Goal: Check status: Check status

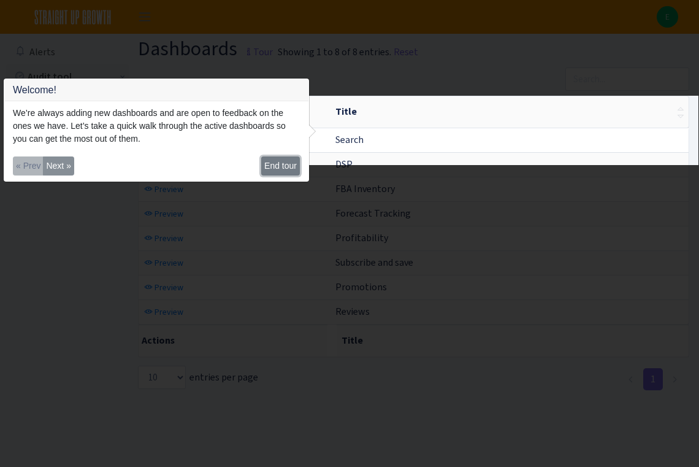
click at [280, 168] on button "End tour" at bounding box center [280, 165] width 39 height 19
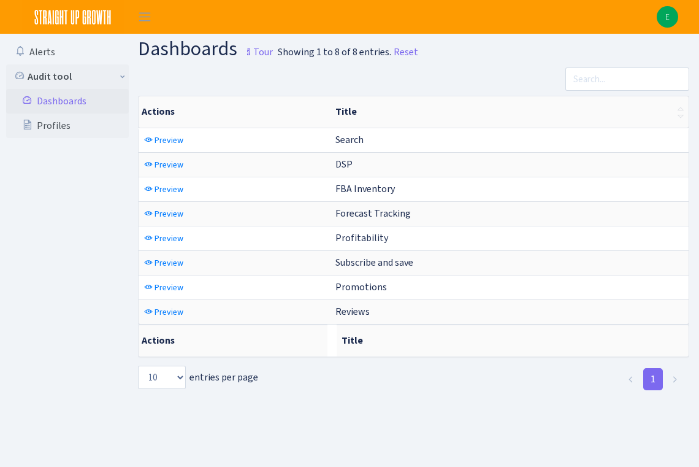
click at [52, 103] on link "Dashboards" at bounding box center [67, 101] width 123 height 25
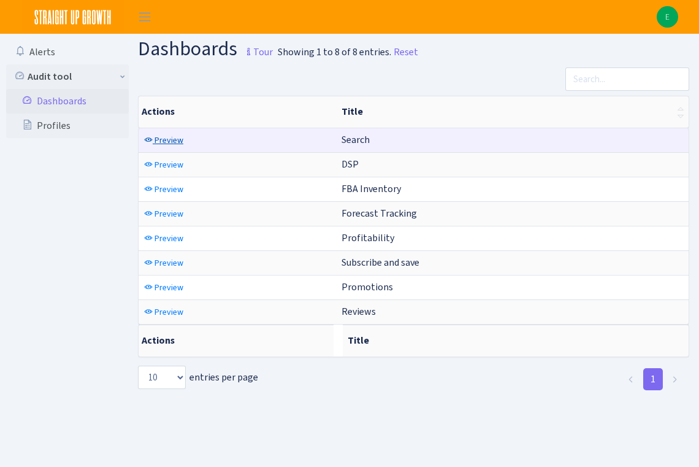
click at [167, 136] on span "Preview" at bounding box center [169, 140] width 29 height 12
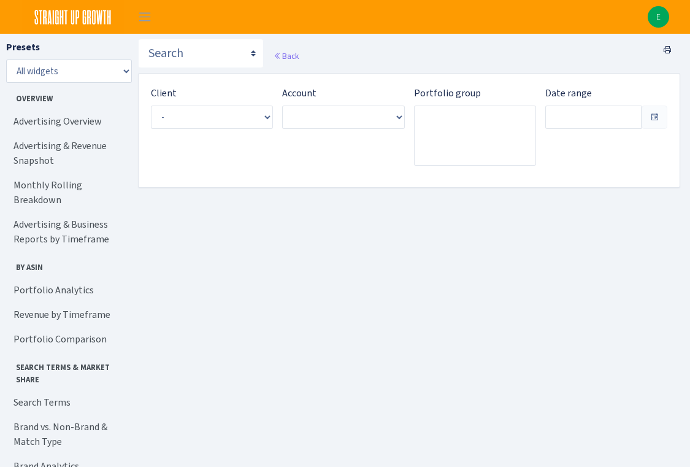
type input "Aug 1, 2025 - Aug 30, 2025"
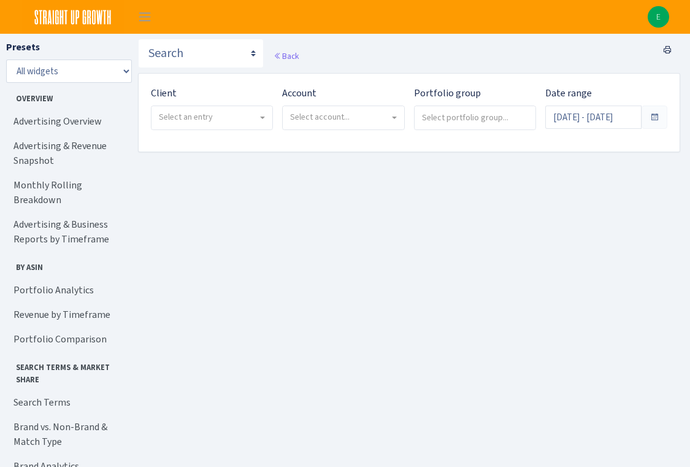
click at [255, 112] on span "Select an entry" at bounding box center [208, 117] width 99 height 12
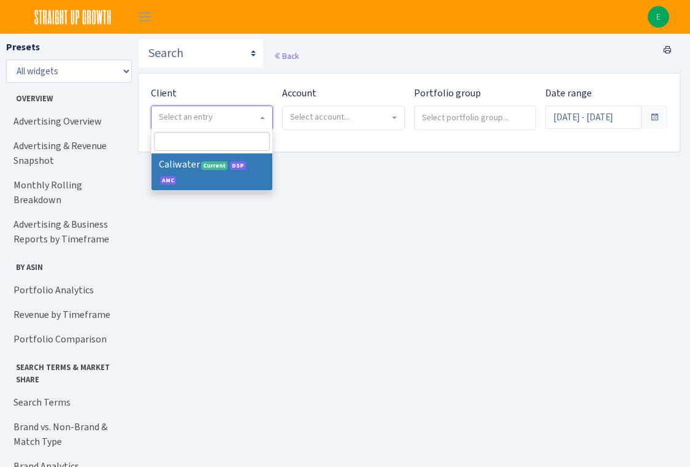
select select "299"
select select
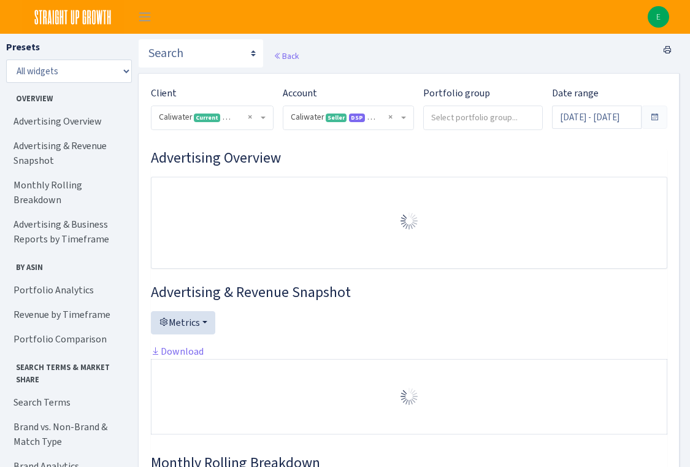
select select "2163412456851712"
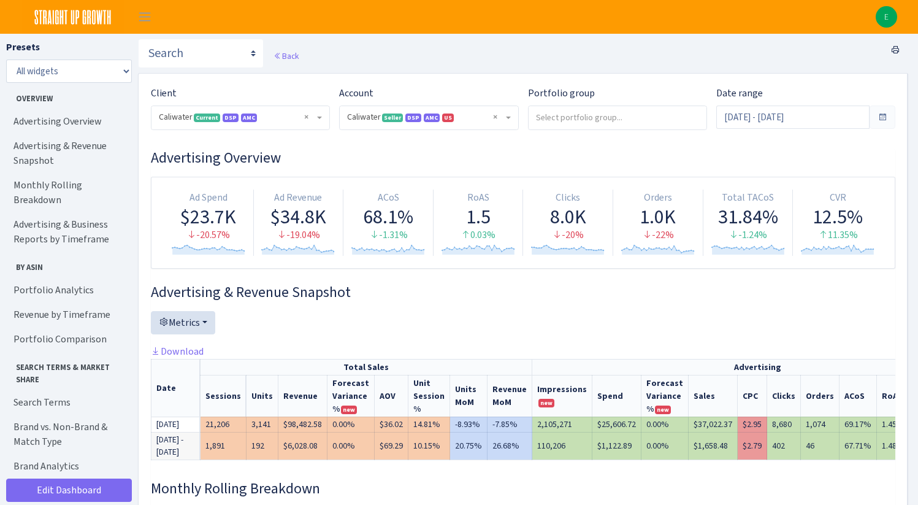
click at [590, 120] on input "search" at bounding box center [588, 117] width 118 height 22
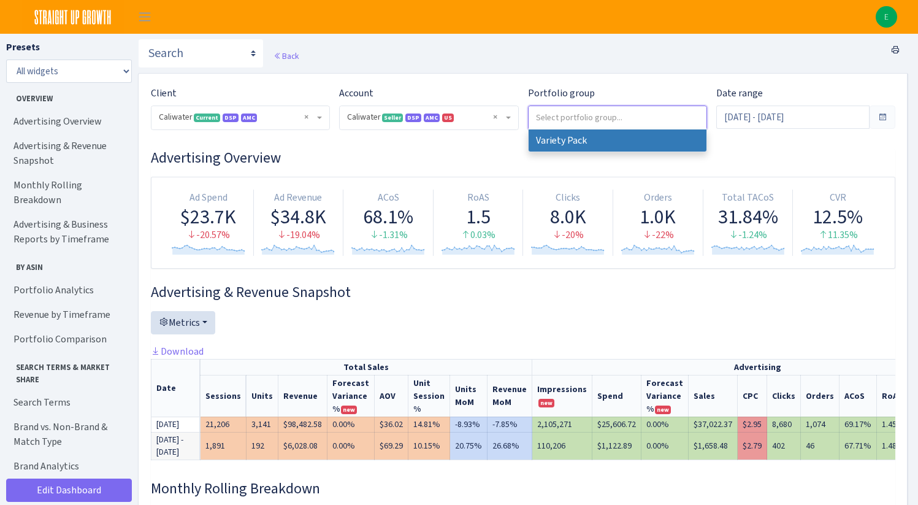
select select "Variety Pack"
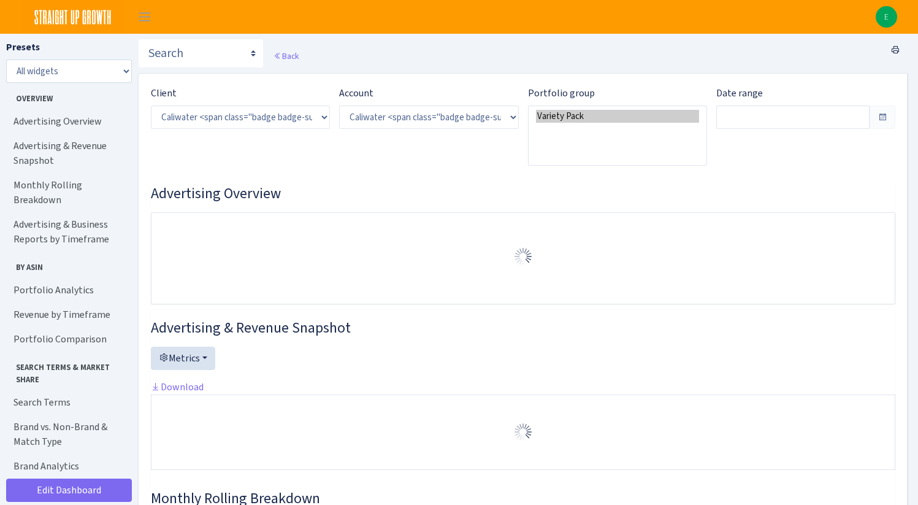
select select "2163412456851712"
type input "Aug 4, 2025 - Sep 2, 2025"
type input "Jul 5, 2025 - Aug 3, 2025"
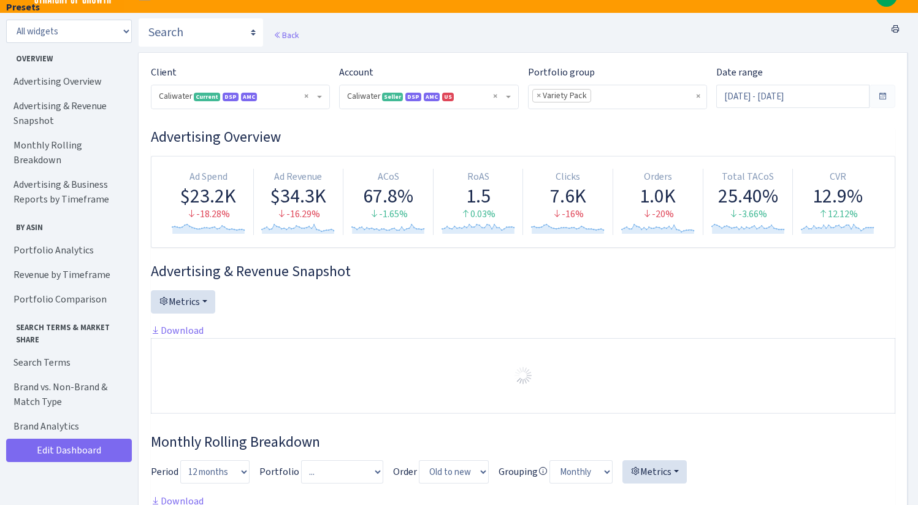
scroll to position [20, 0]
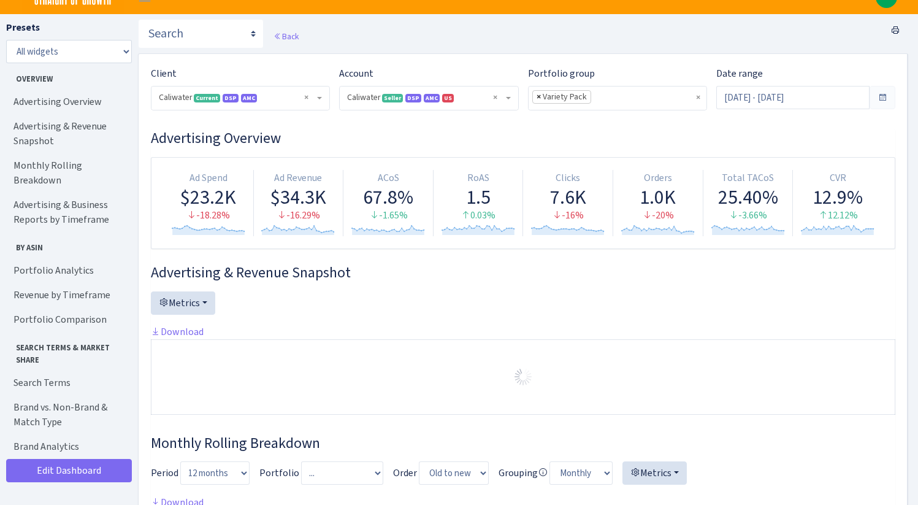
click at [539, 97] on span "×" at bounding box center [539, 97] width 4 height 12
select select
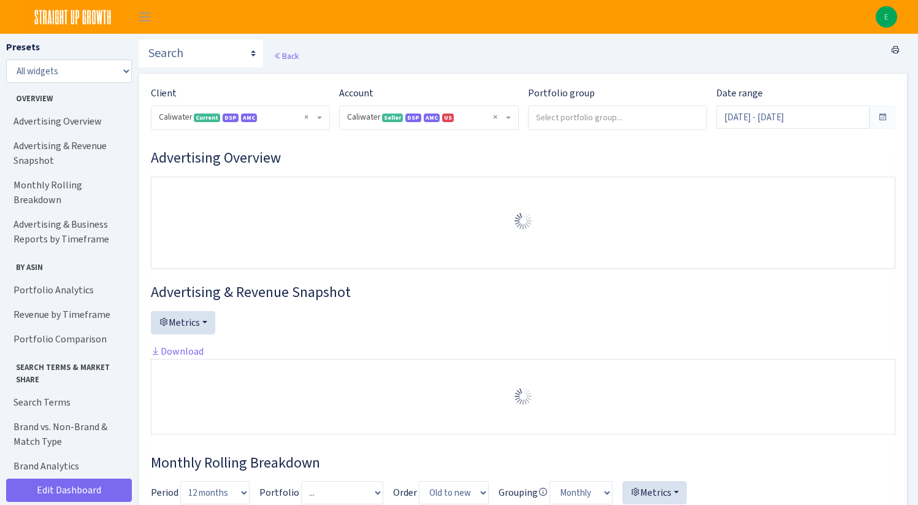
select select "2163412456851712"
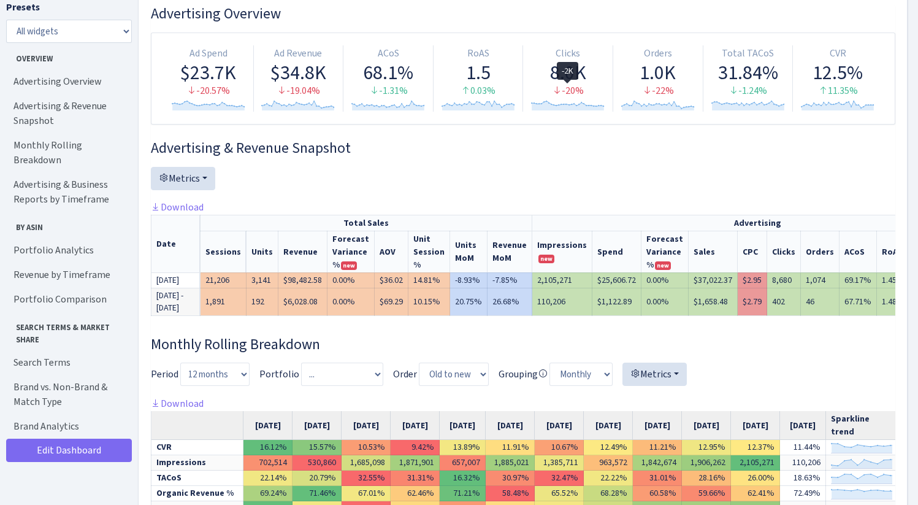
scroll to position [11, 0]
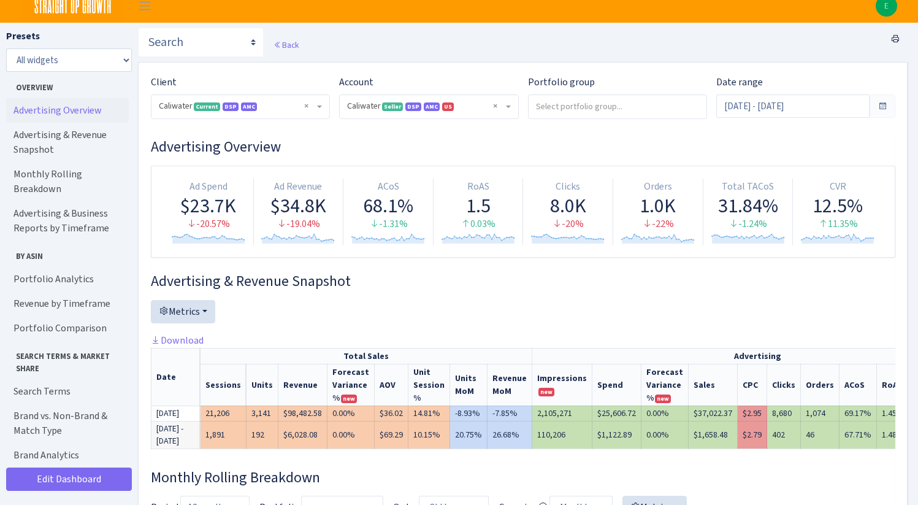
click at [76, 109] on link "Advertising Overview" at bounding box center [67, 110] width 123 height 25
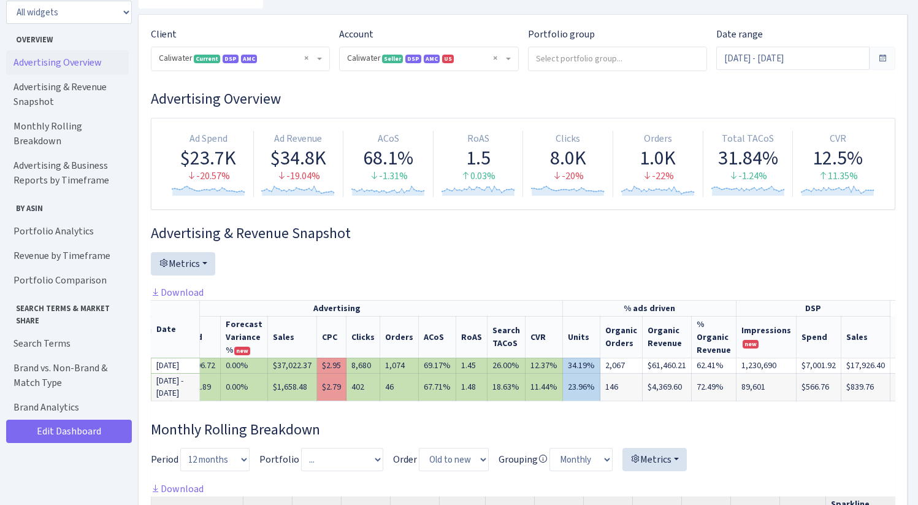
scroll to position [59, 0]
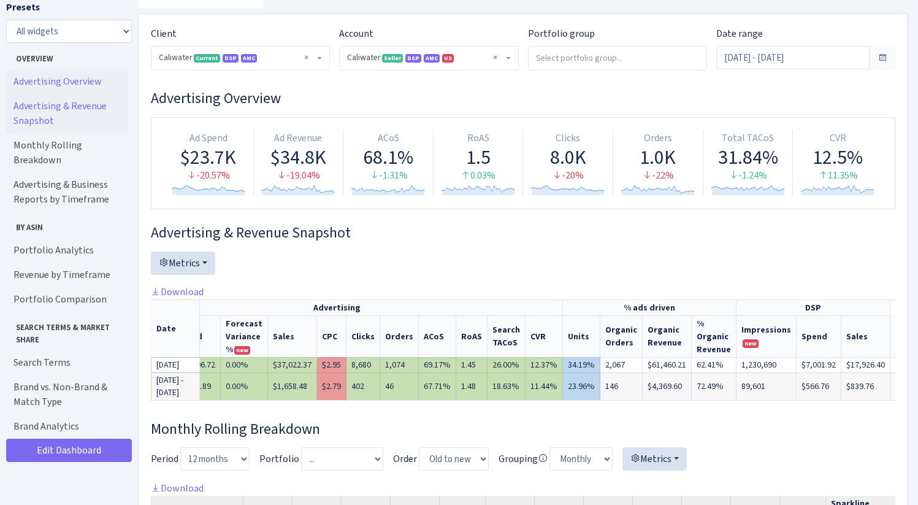
click at [61, 110] on link "Advertising & Revenue Snapshot" at bounding box center [67, 113] width 123 height 39
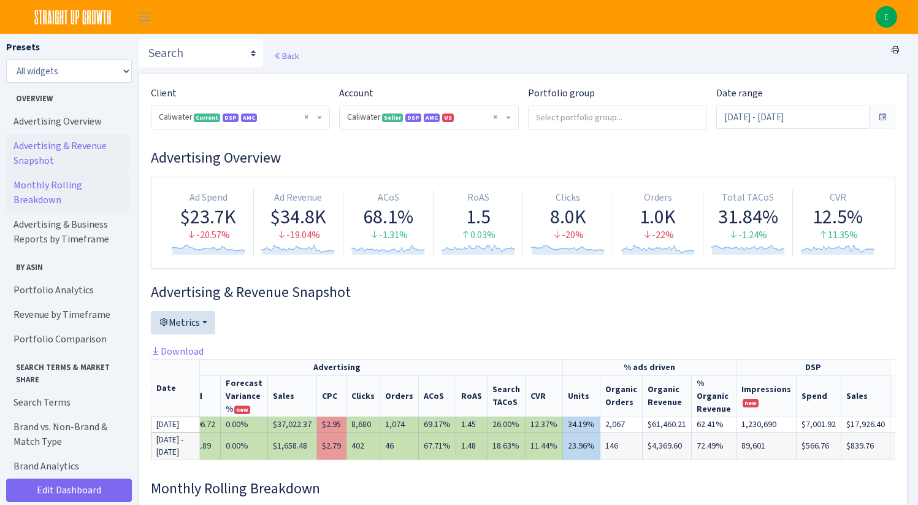
click at [94, 187] on link "Monthly Rolling Breakdown" at bounding box center [67, 192] width 123 height 39
